Goal: Participate in discussion

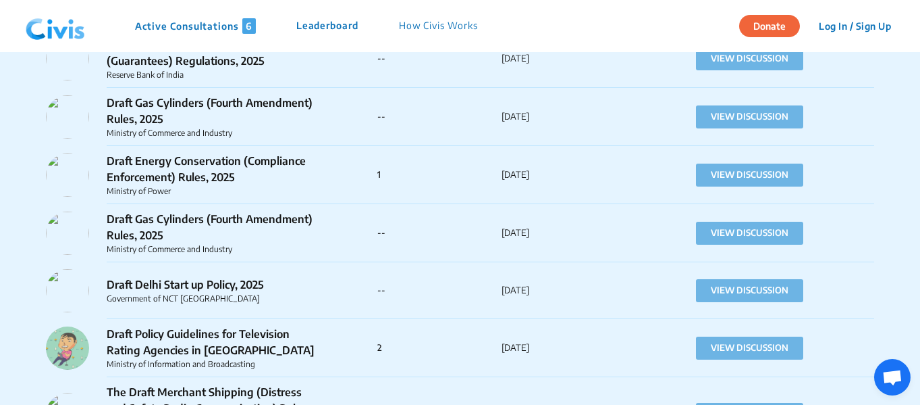
scroll to position [1837, 0]
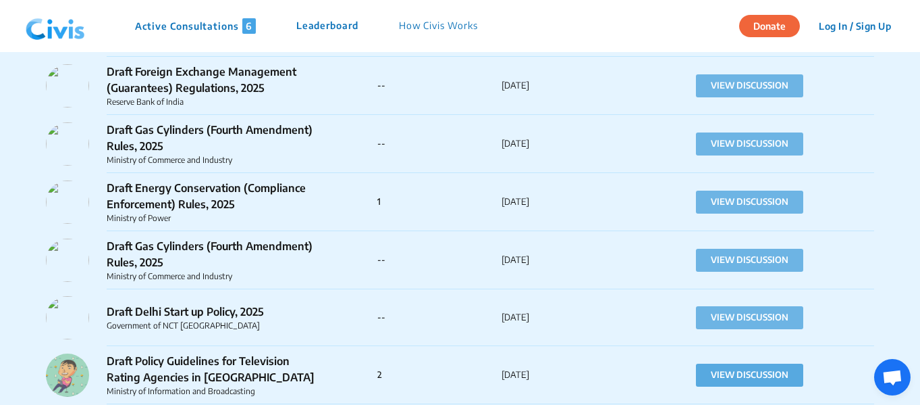
click at [754, 373] on button "VIEW DISCUSSION" at bounding box center [749, 374] width 107 height 23
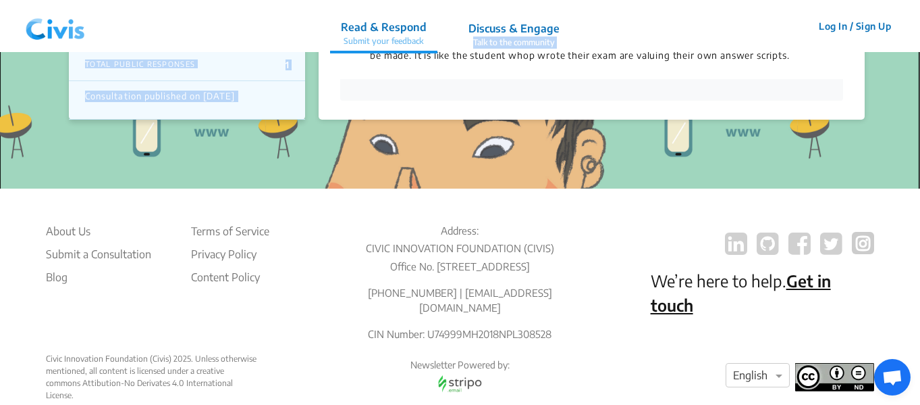
scroll to position [813, 0]
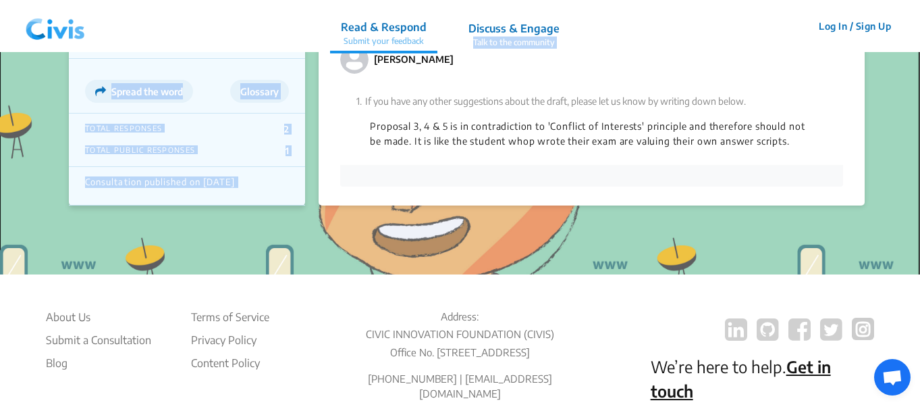
drag, startPoint x: 339, startPoint y: 124, endPoint x: 819, endPoint y: 155, distance: 481.1
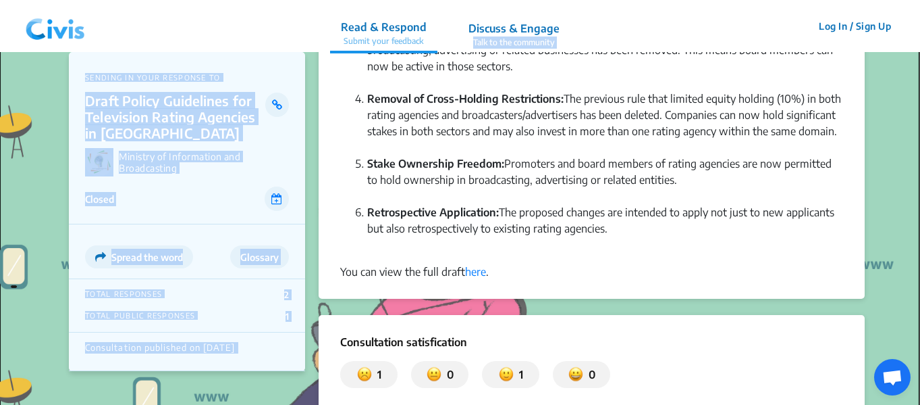
scroll to position [354, 0]
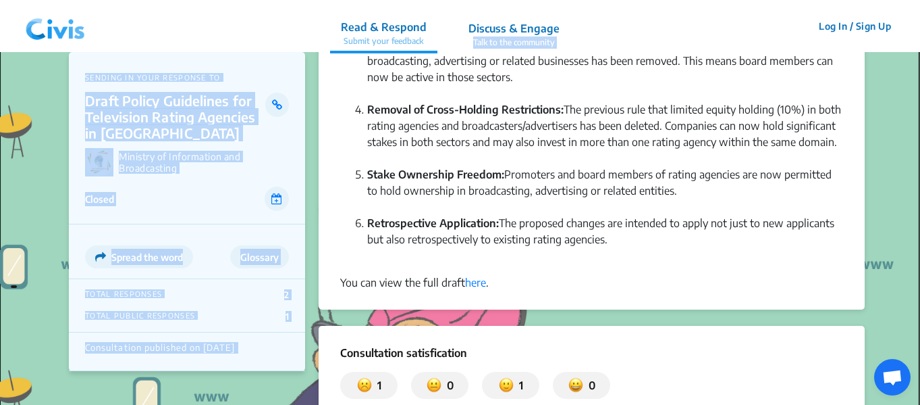
click at [643, 262] on li "Retrospective Application: The proposed changes are intended to apply not just …" at bounding box center [605, 239] width 476 height 49
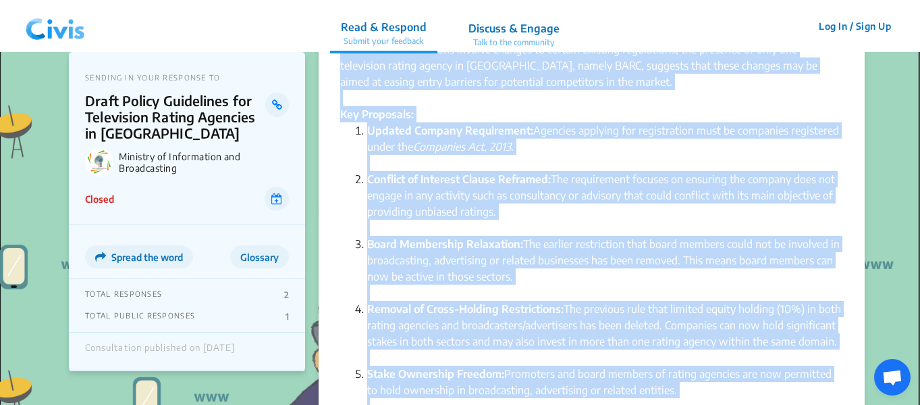
scroll to position [0, 0]
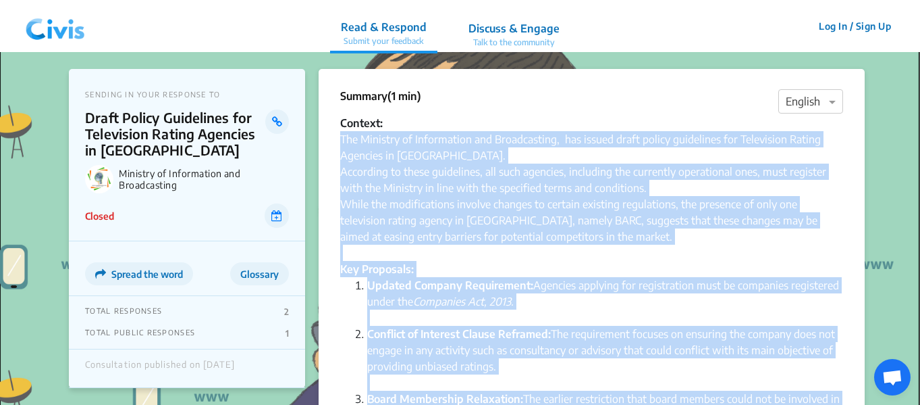
drag, startPoint x: 635, startPoint y: 247, endPoint x: 340, endPoint y: 135, distance: 315.7
click at [340, 135] on div "Summary (1 min) × English Context: The Ministry of Information and Broadcasting…" at bounding box center [592, 366] width 546 height 594
copy div "Lor Ipsumdol si Ametconsect adi Elitseddoeiu, tem incidi utlab etdolo magnaaliq…"
click at [492, 258] on div "The Ministry of Information and Broadcasting, has issued draft policy guideline…" at bounding box center [591, 196] width 503 height 130
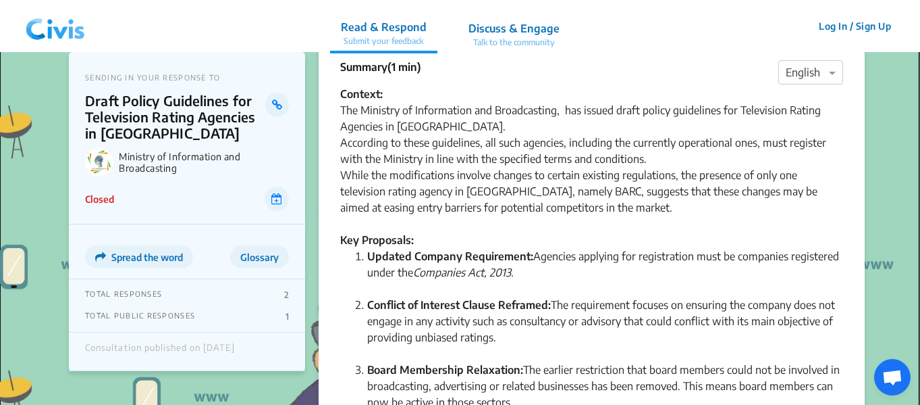
scroll to position [54, 0]
